Goal: Task Accomplishment & Management: Complete application form

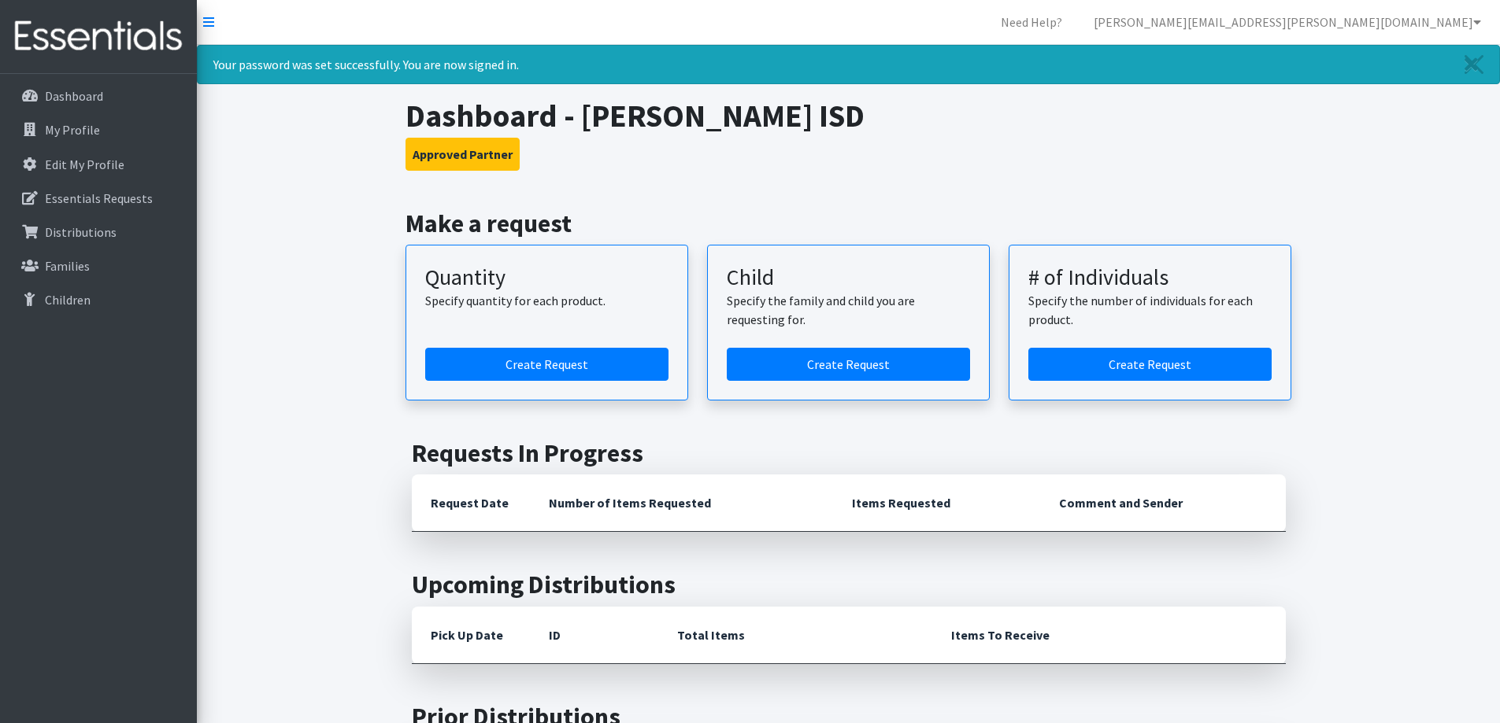
click at [548, 369] on link "Create Request" at bounding box center [546, 364] width 243 height 33
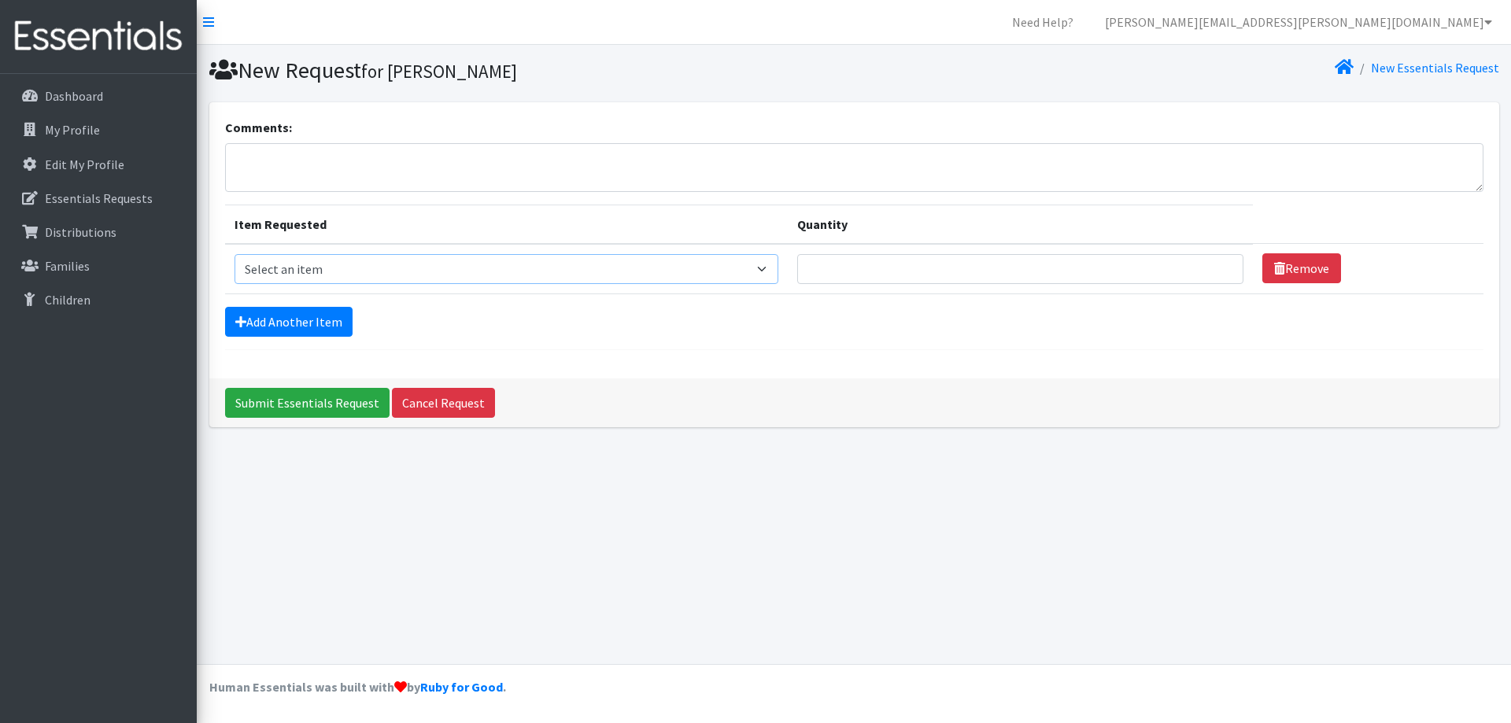
click at [779, 270] on select "Select an item Baby Formula Kids (Newborn) Kids (Preemie) Kids (Size 1) Kids (S…" at bounding box center [507, 269] width 545 height 30
select select "1534"
click at [235, 254] on select "Select an item Baby Formula Kids (Newborn) Kids (Preemie) Kids (Size 1) Kids (S…" at bounding box center [507, 269] width 545 height 30
click at [981, 274] on input "Quantity" at bounding box center [1020, 269] width 446 height 30
click at [1218, 266] on input "1" at bounding box center [1020, 269] width 446 height 30
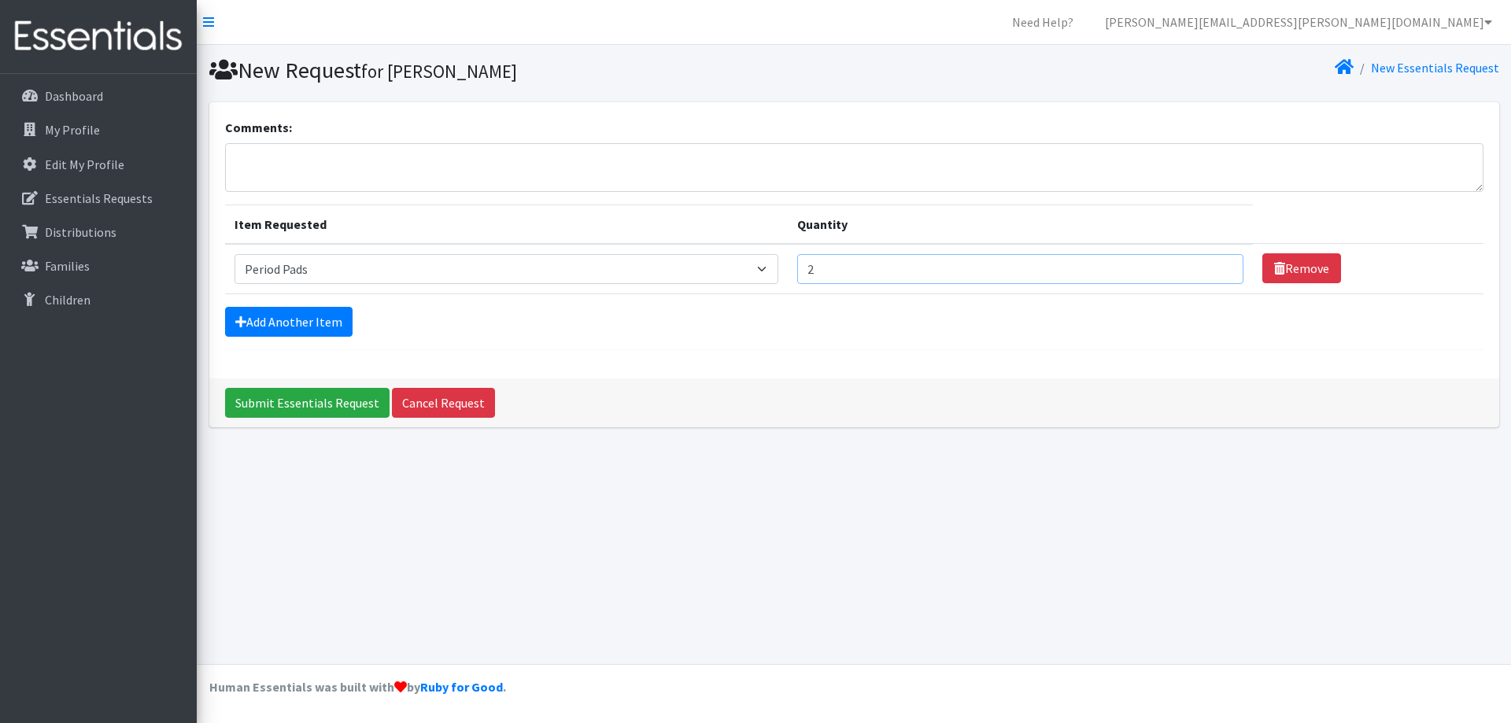
click at [1217, 266] on input "2" at bounding box center [1020, 269] width 446 height 30
click at [1217, 266] on input "3" at bounding box center [1020, 269] width 446 height 30
click at [1217, 266] on input "4" at bounding box center [1020, 269] width 446 height 30
type input "5"
click at [1217, 266] on input "5" at bounding box center [1020, 269] width 446 height 30
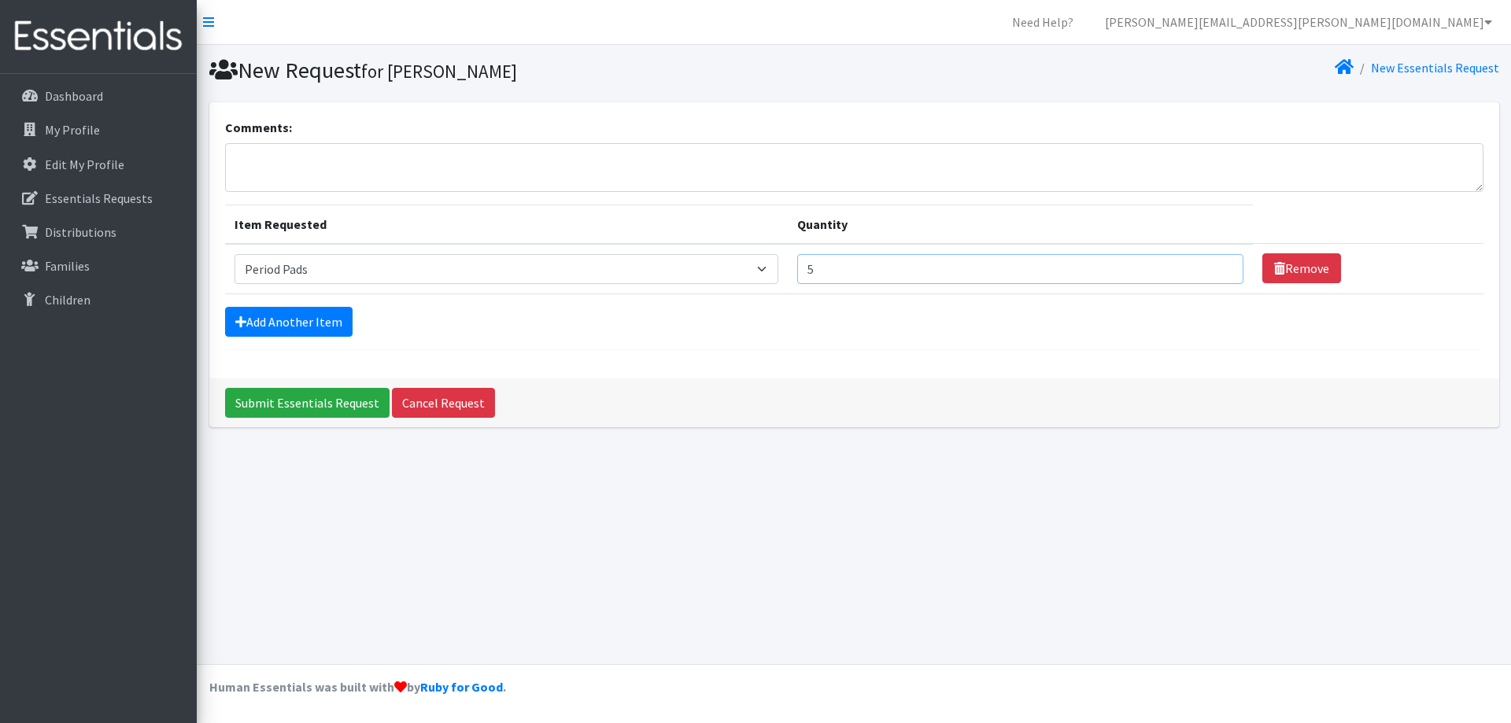
drag, startPoint x: 842, startPoint y: 271, endPoint x: 805, endPoint y: 275, distance: 37.2
click at [805, 275] on td "Quantity 5" at bounding box center [1020, 269] width 465 height 50
type input "1500"
click at [313, 403] on input "Submit Essentials Request" at bounding box center [307, 403] width 165 height 30
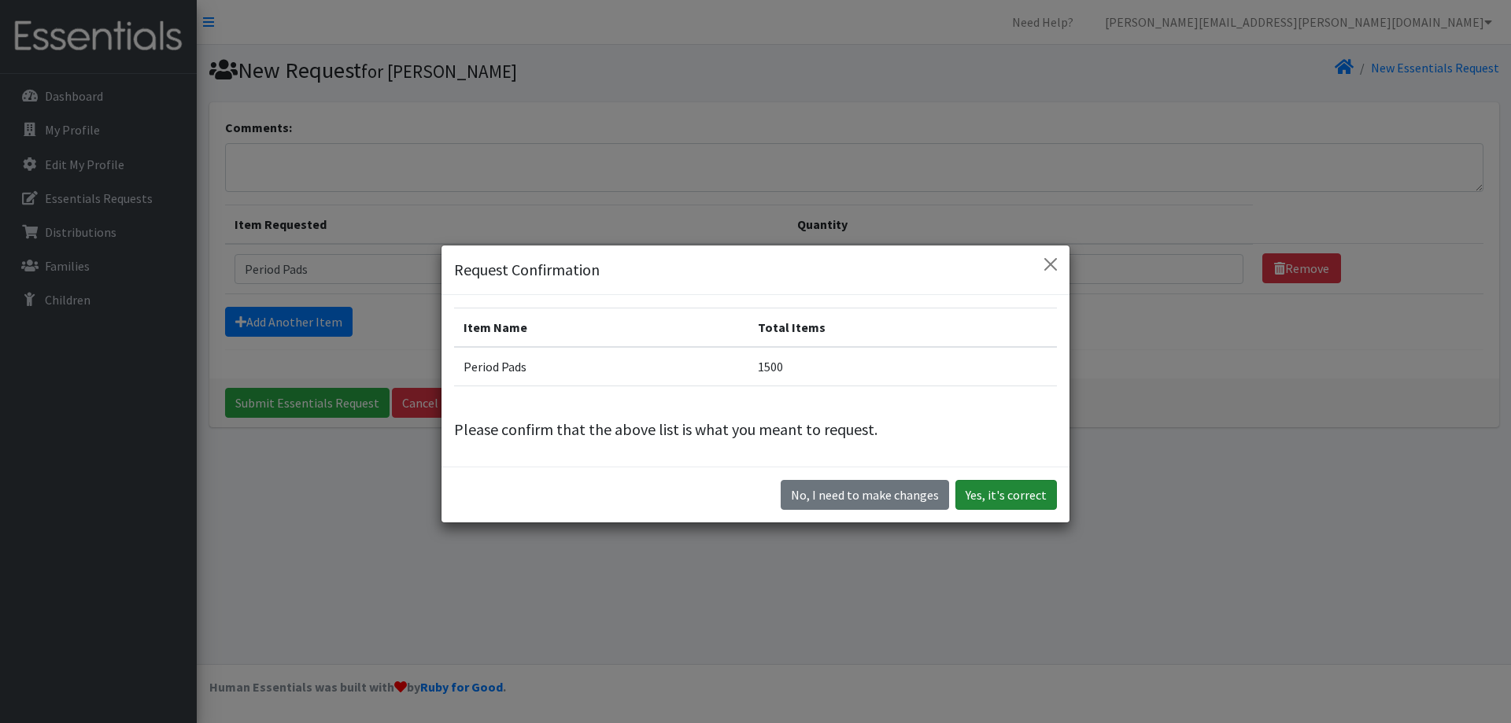
click at [993, 505] on button "Yes, it's correct" at bounding box center [1007, 495] width 102 height 30
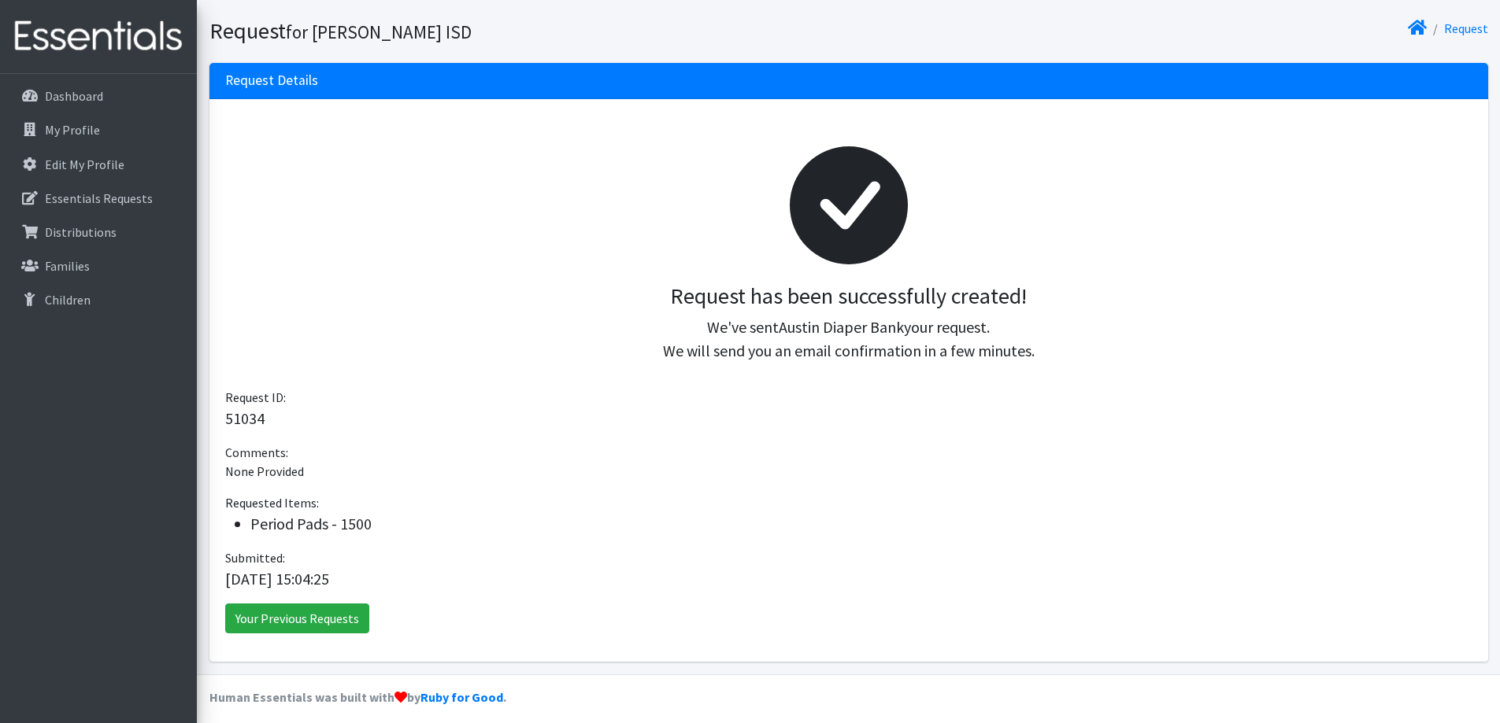
scroll to position [102, 0]
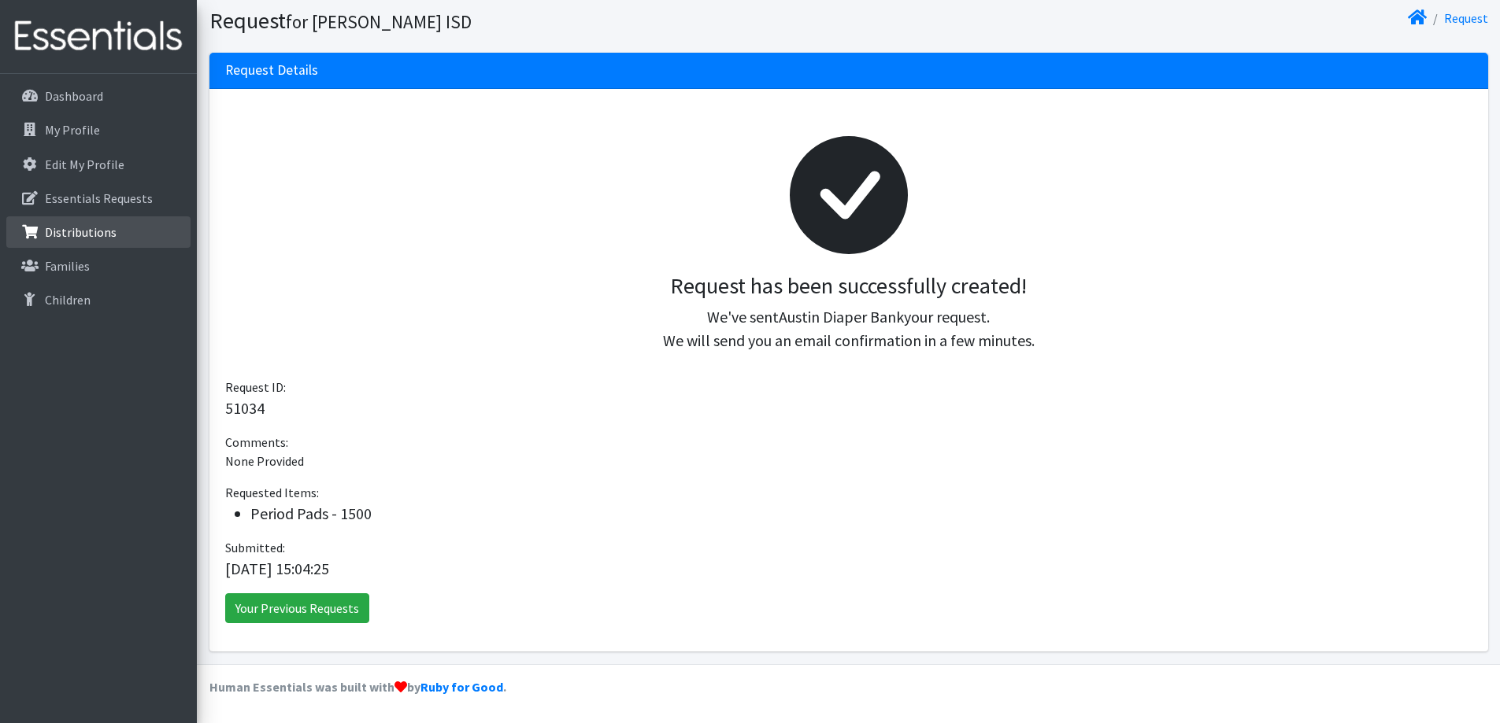
click at [99, 237] on p "Distributions" at bounding box center [81, 232] width 72 height 16
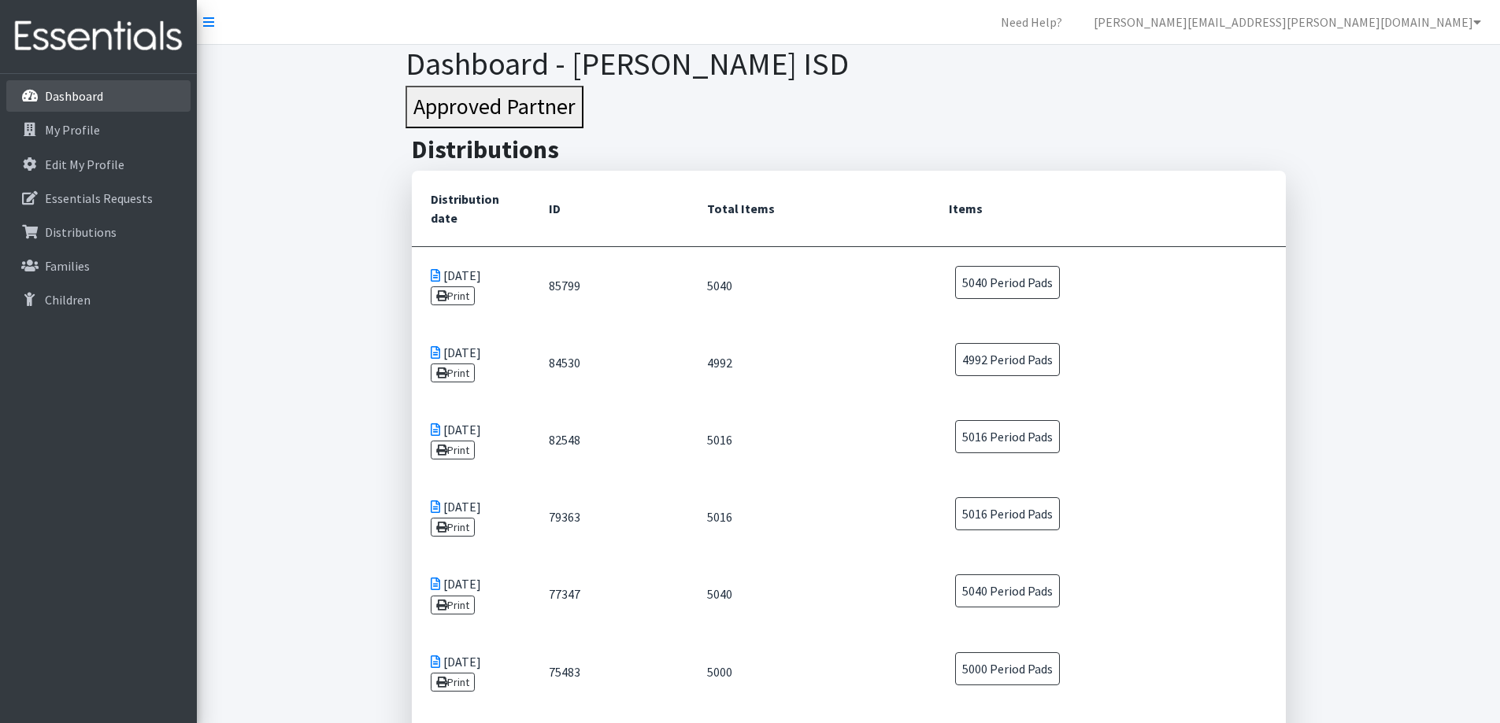
click at [92, 94] on p "Dashboard" at bounding box center [74, 96] width 58 height 16
